Goal: Information Seeking & Learning: Understand process/instructions

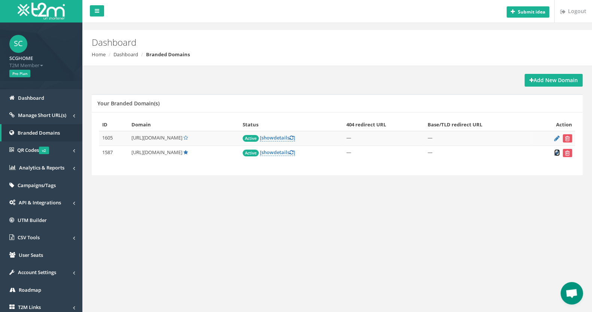
click at [557, 152] on icon at bounding box center [557, 152] width 6 height 5
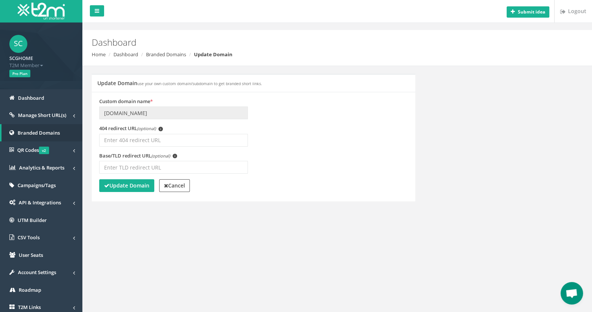
click at [162, 233] on div "Submit idea Logout Dashboard Home Dashboard Branded Domains Update Domain Updat…" at bounding box center [337, 165] width 510 height 331
click at [52, 130] on span "Branded Domains" at bounding box center [39, 132] width 42 height 7
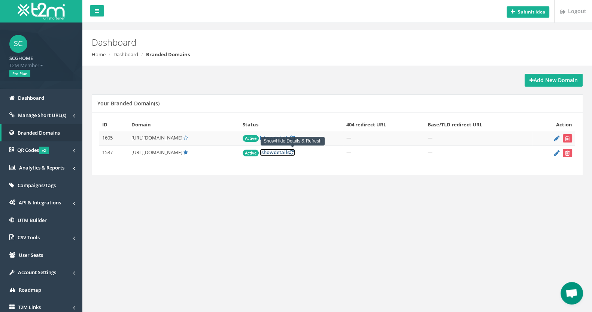
click at [274, 153] on span "show" at bounding box center [267, 152] width 12 height 7
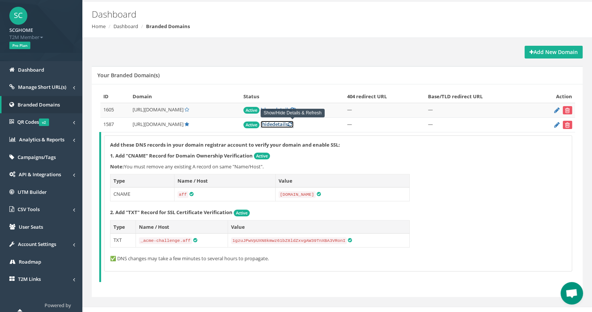
scroll to position [42, 0]
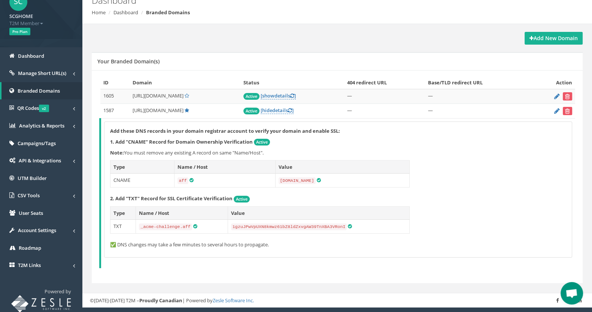
click at [536, 165] on div "Add these DNS records in your domain registrar account to verify your domain an…" at bounding box center [337, 189] width 467 height 135
click at [154, 107] on span "https://aff.scghome.com/" at bounding box center [158, 110] width 51 height 7
copy td "https://aff.scghome.com/"
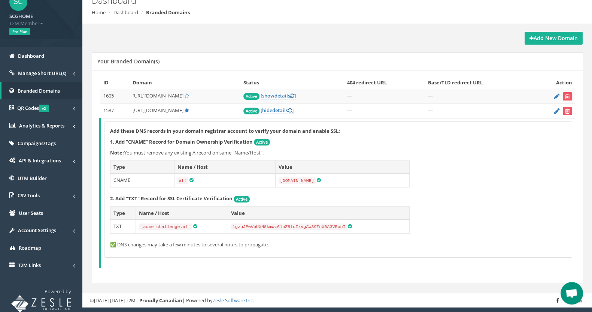
click at [467, 177] on div "Add these DNS records in your domain registrar account to verify your domain an…" at bounding box center [337, 189] width 467 height 135
click at [578, 290] on span "Open chat" at bounding box center [572, 293] width 22 height 22
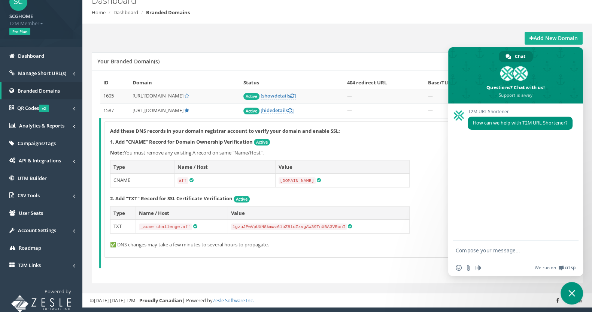
click at [401, 274] on div "ID Domain Status 404 redirect URL Base/TLD redirect URL Action 1605 https://sho…" at bounding box center [337, 176] width 491 height 213
click at [44, 21] on span "T2M Member" at bounding box center [41, 23] width 64 height 7
click at [255, 21] on div "Dashboard Home Dashboard Branded Domains" at bounding box center [337, 6] width 510 height 36
click at [570, 294] on span "Close chat" at bounding box center [571, 292] width 7 height 7
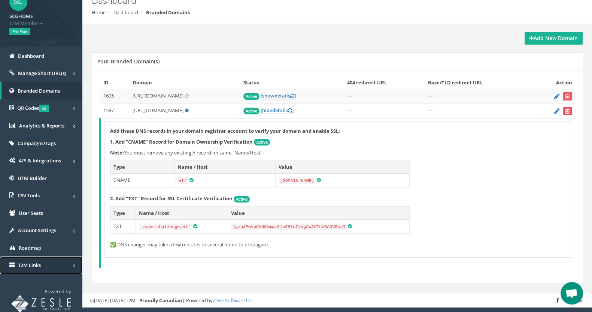
click at [67, 267] on link "T2M Links" at bounding box center [41, 265] width 82 height 18
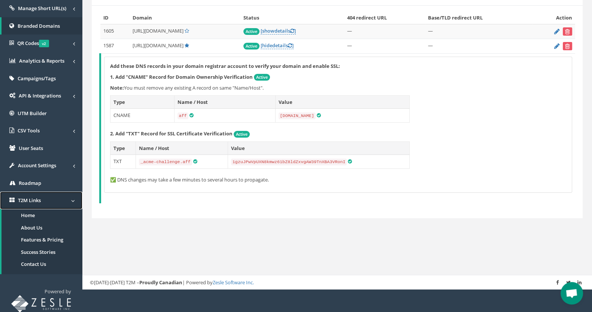
scroll to position [107, 0]
click at [57, 264] on link "Contact Us" at bounding box center [41, 264] width 81 height 12
